Goal: Check status: Check status

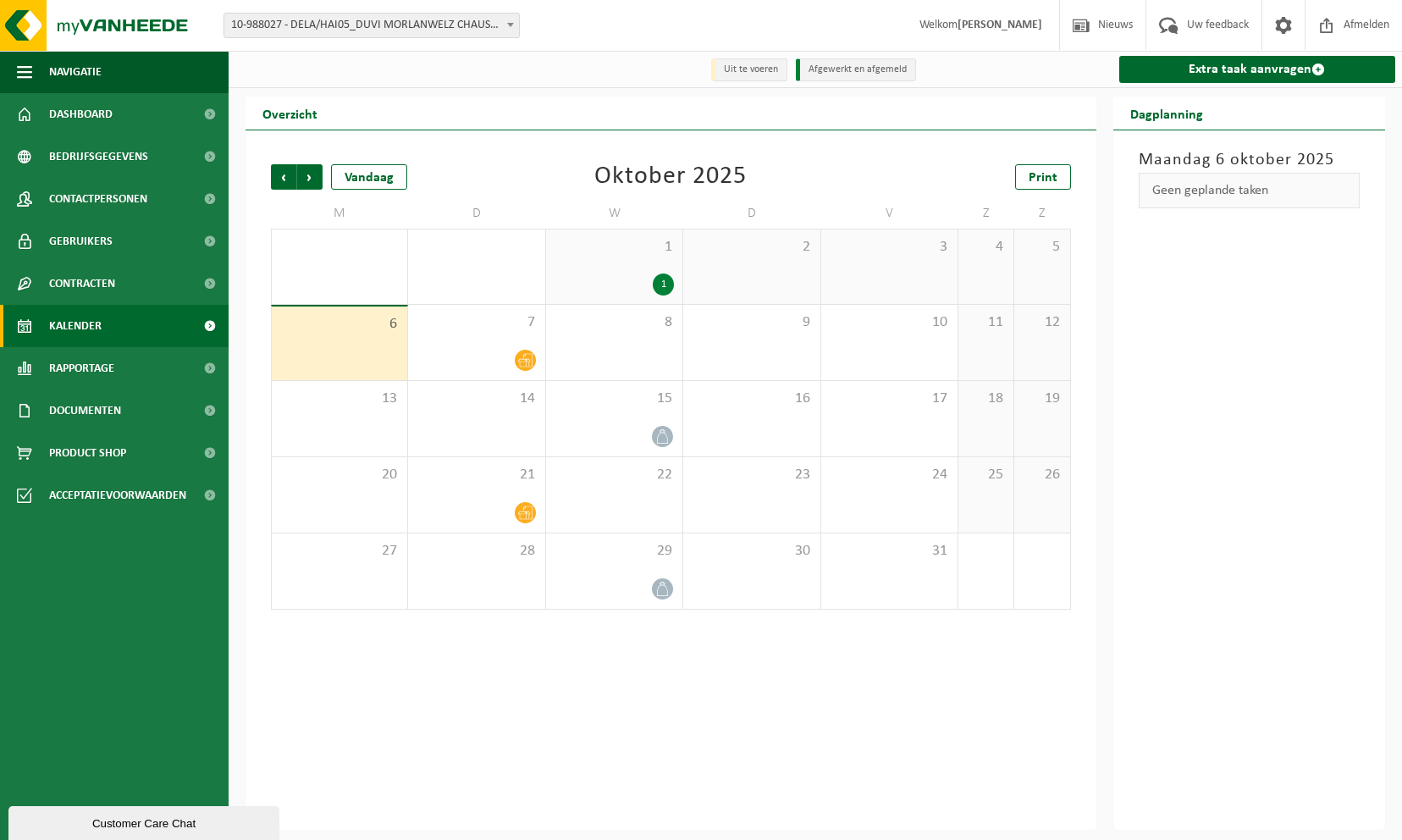
click at [445, 27] on span "10-988027 - DELA/HAI05_DUVI MORLANWELZ CHAUSSÉE BRUNEHAULT - MORLANWELZ" at bounding box center [371, 24] width 295 height 24
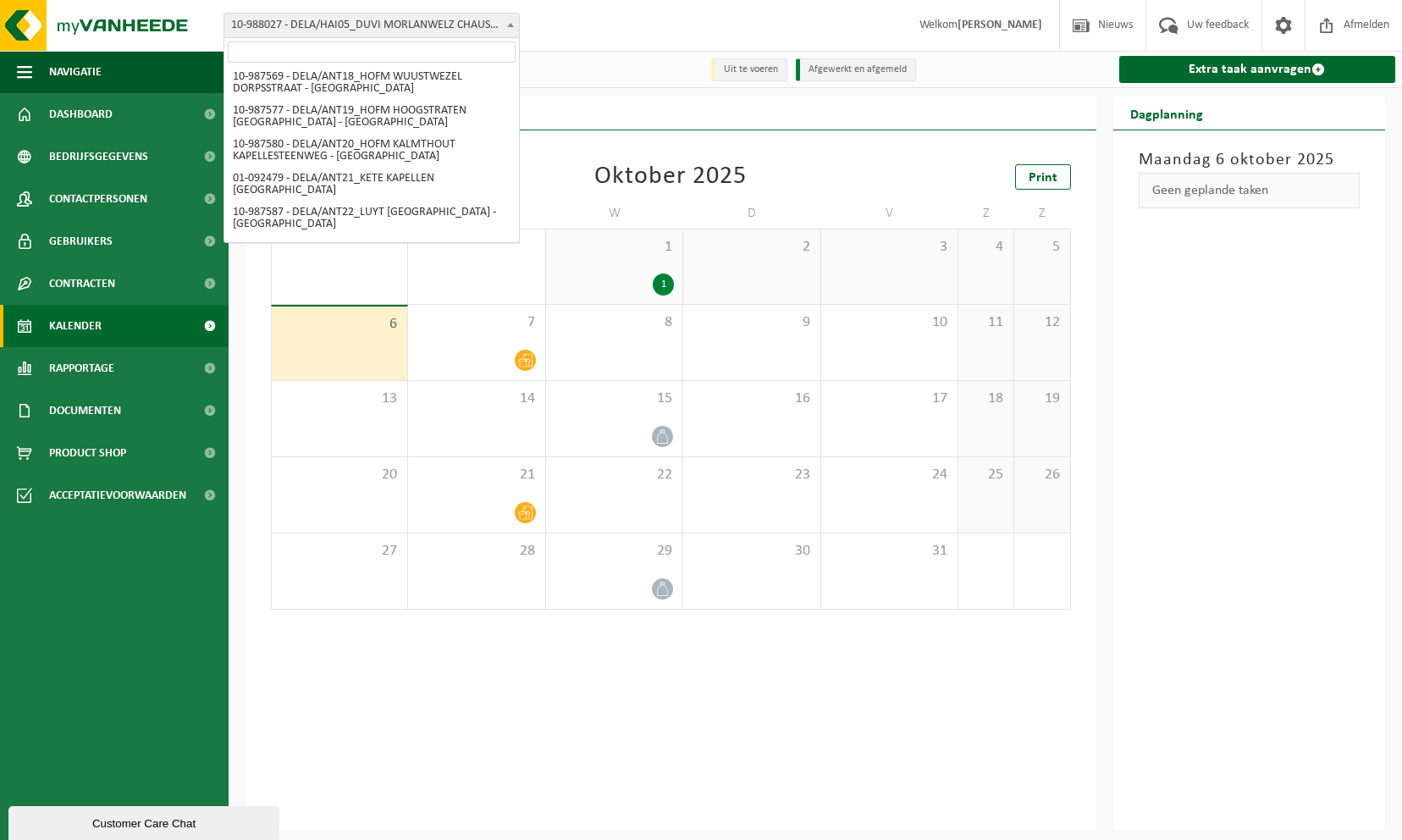
scroll to position [557, 0]
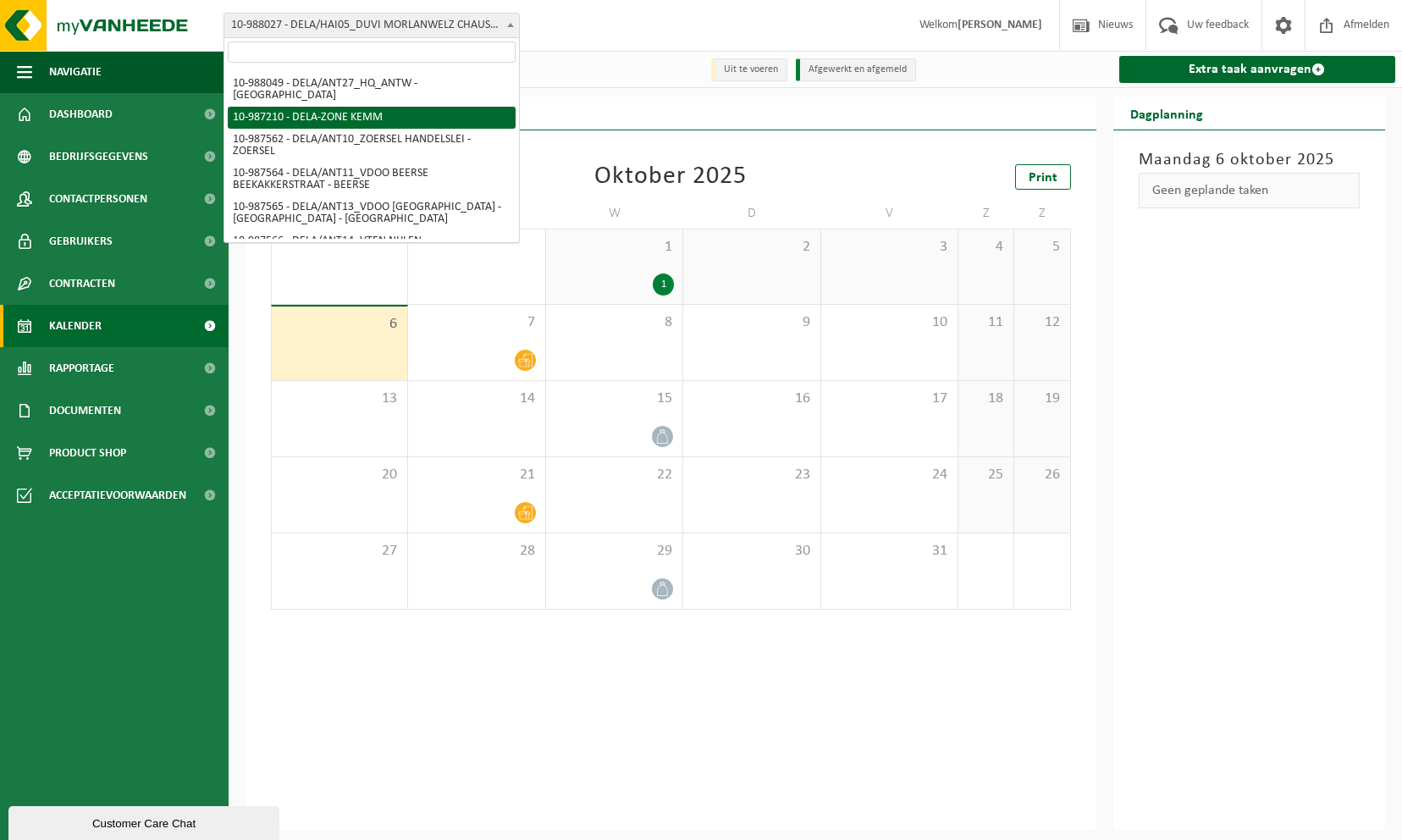
select select "132990"
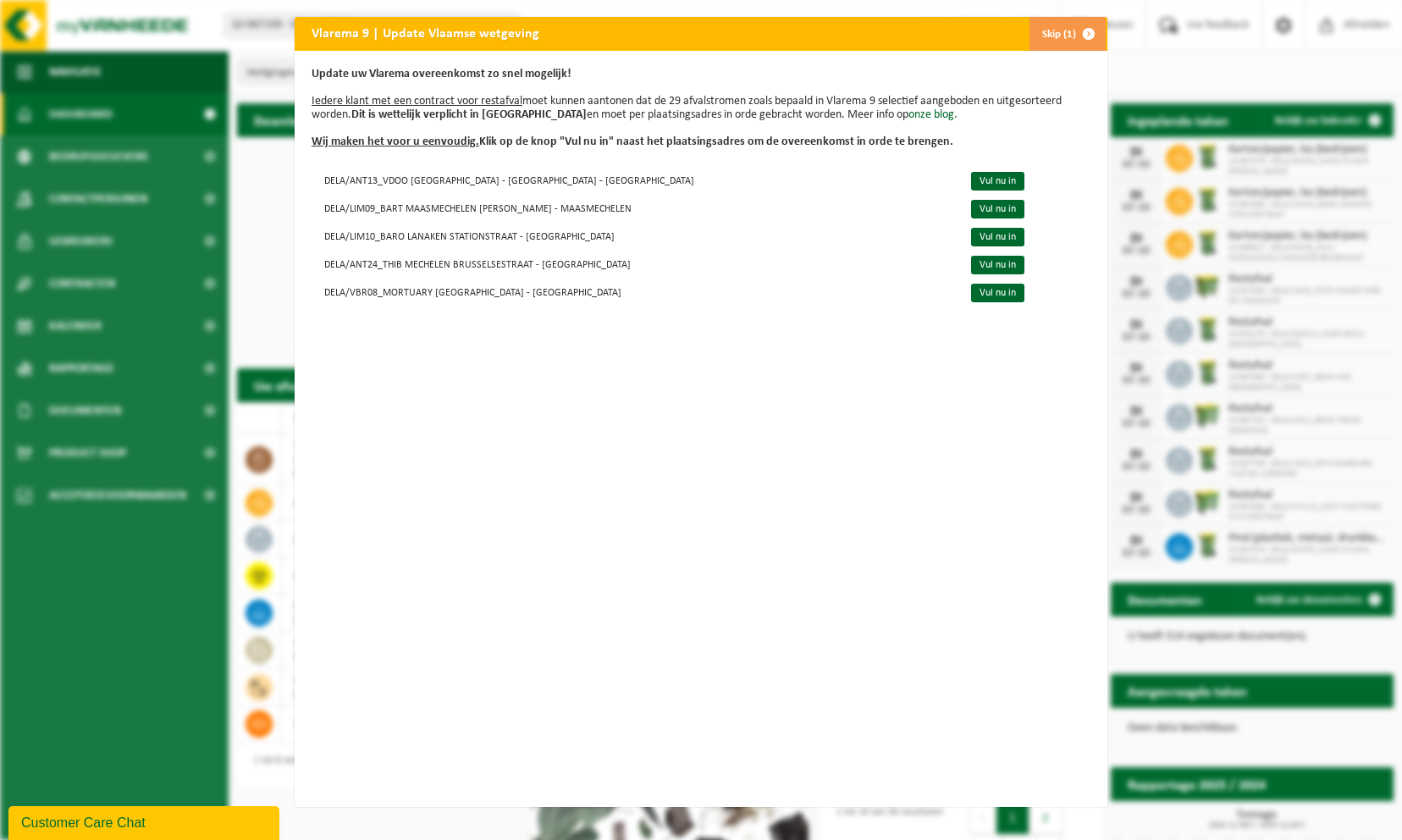
click at [1079, 32] on span "button" at bounding box center [1089, 34] width 34 height 34
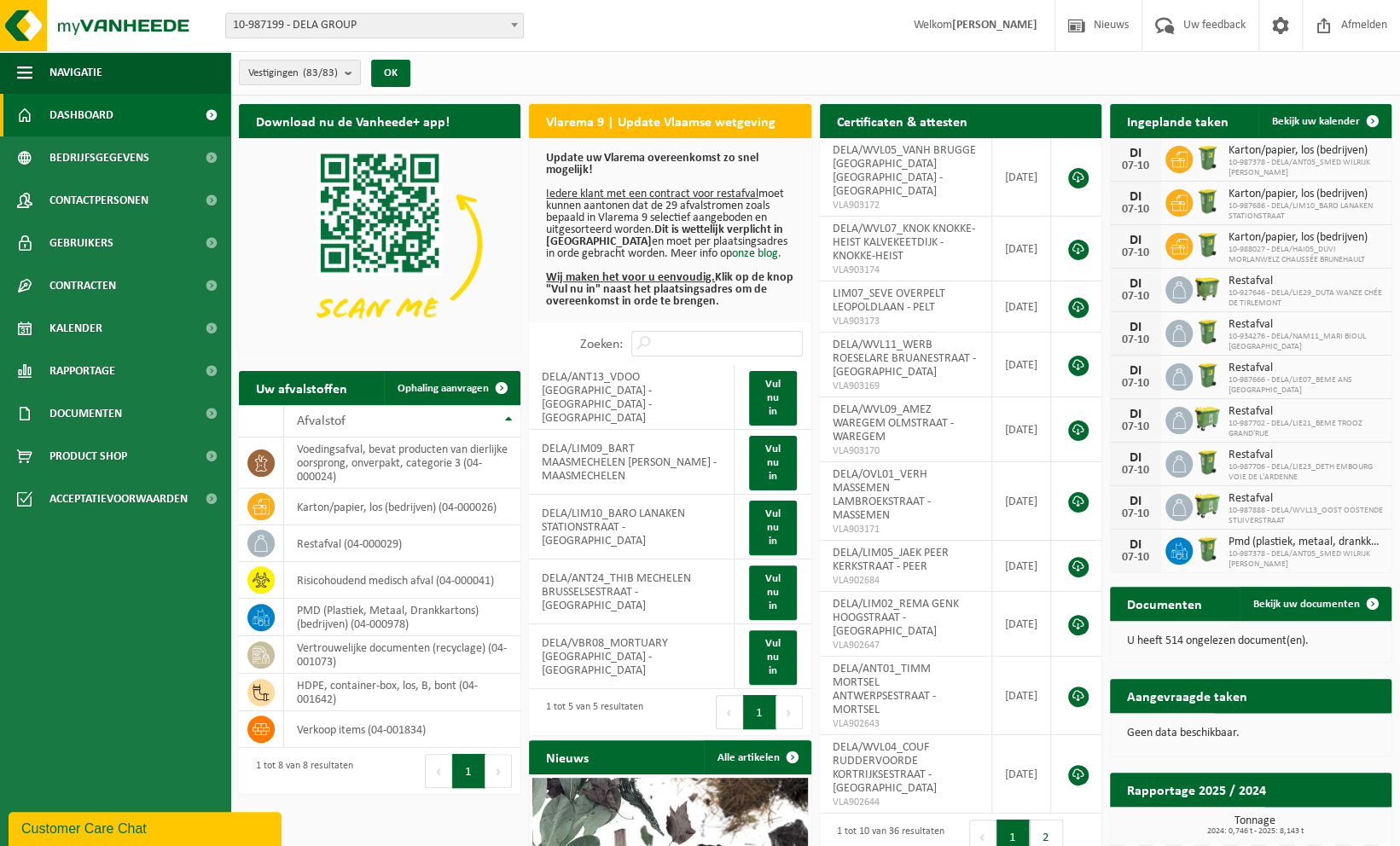
click at [270, 26] on span "10-987199 - DELA GROUP" at bounding box center [373, 25] width 297 height 24
